Goal: Find specific page/section: Find specific page/section

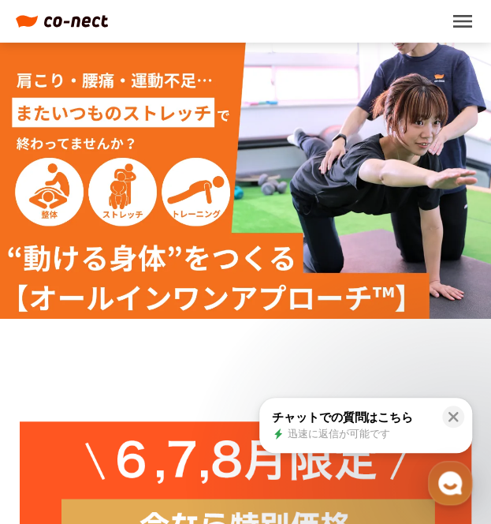
click at [456, 24] on button "menu" at bounding box center [462, 21] width 25 height 25
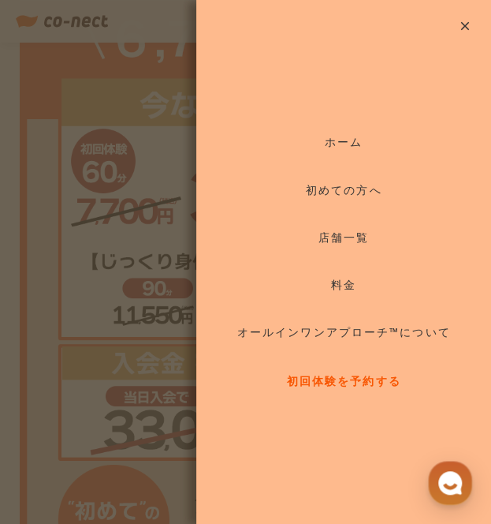
scroll to position [421, 0]
click at [138, 313] on div "close ホーム 初めての方へ 店舗一覧 料金 オールインワンアプローチ™について 初回体験を予約する" at bounding box center [245, 262] width 491 height 524
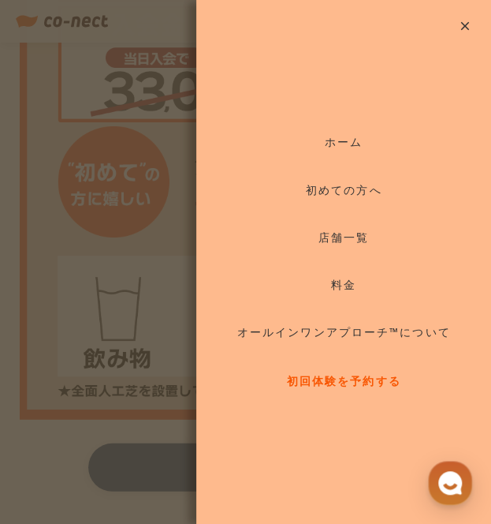
scroll to position [778, 0]
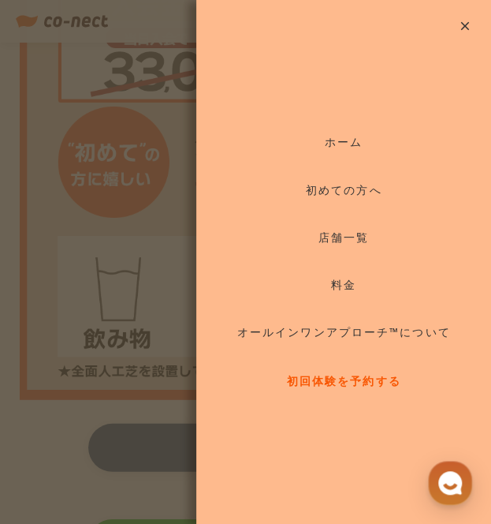
click at [467, 27] on button "close" at bounding box center [465, 26] width 52 height 52
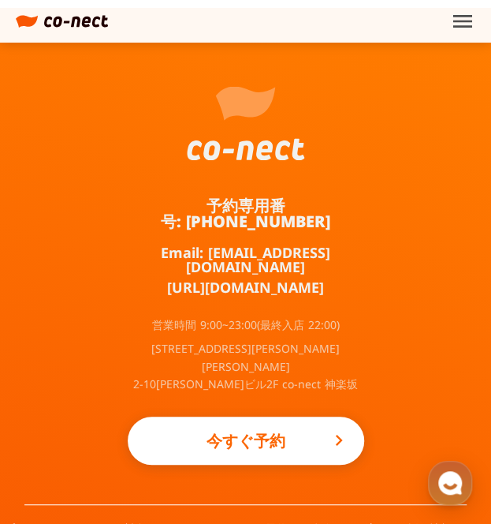
scroll to position [13144, 0]
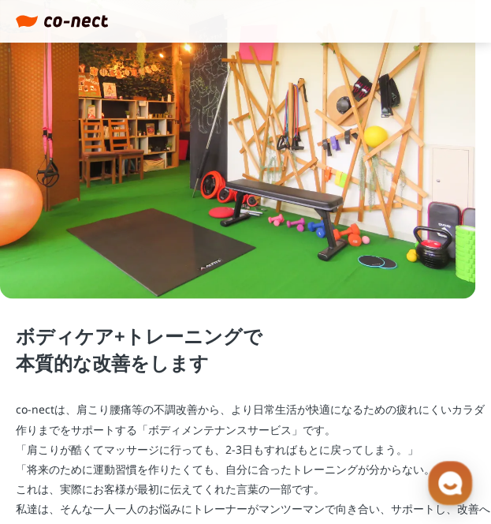
scroll to position [528, 0]
